Goal: Task Accomplishment & Management: Manage account settings

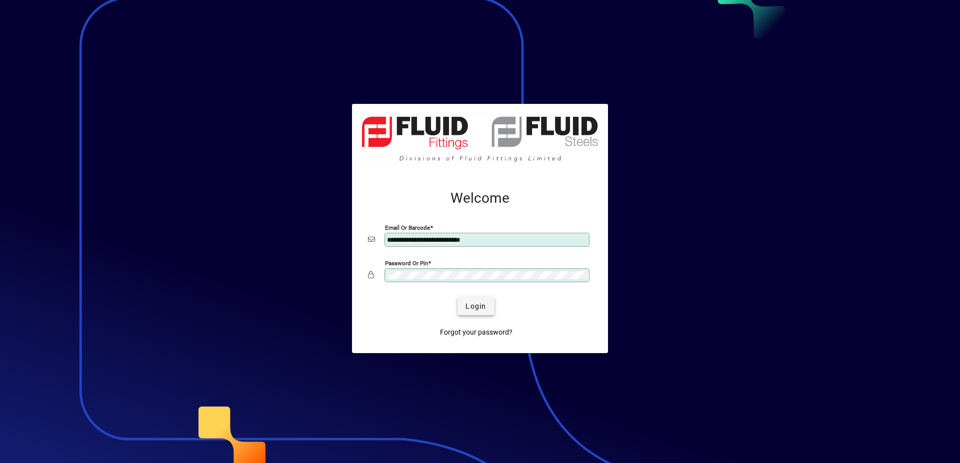
type input "**********"
click at [474, 301] on span "submit" at bounding box center [475, 306] width 36 height 24
type input "**********"
